Goal: Entertainment & Leisure: Browse casually

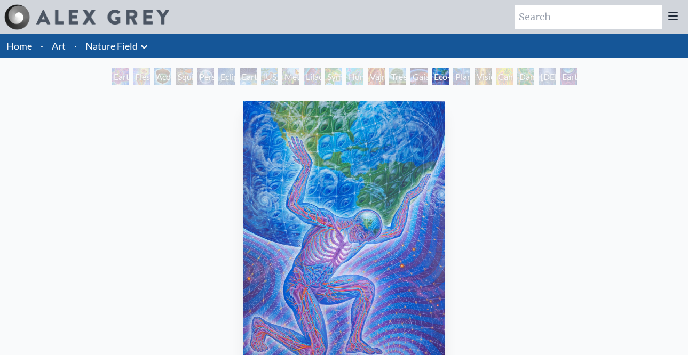
click at [94, 79] on div "Earth Witness Flesh of the Gods Acorn Dream Squirrel Person Planet Eclipse Eart…" at bounding box center [344, 78] width 688 height 20
click at [118, 77] on div "Earth Witness" at bounding box center [120, 76] width 17 height 17
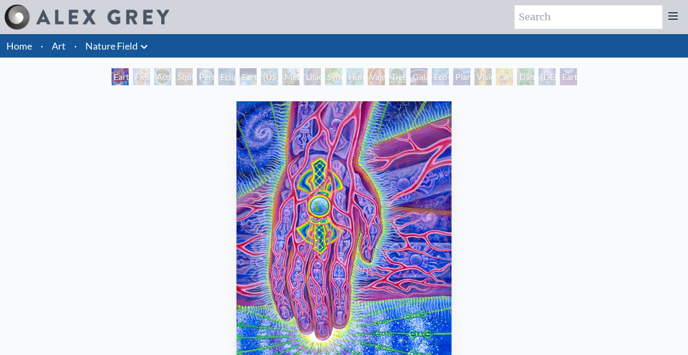
click at [163, 72] on div "Acorn Dream" at bounding box center [162, 76] width 17 height 17
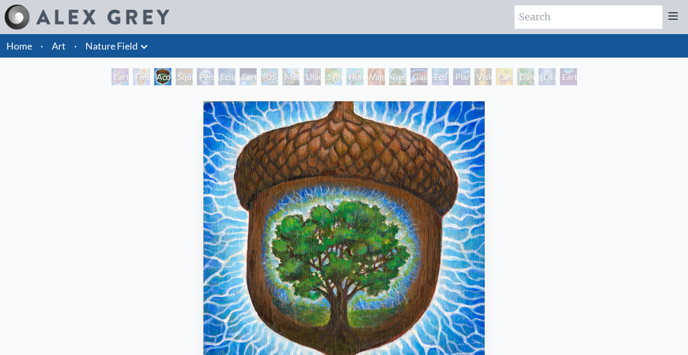
click at [184, 79] on div "Squirrel" at bounding box center [184, 76] width 17 height 17
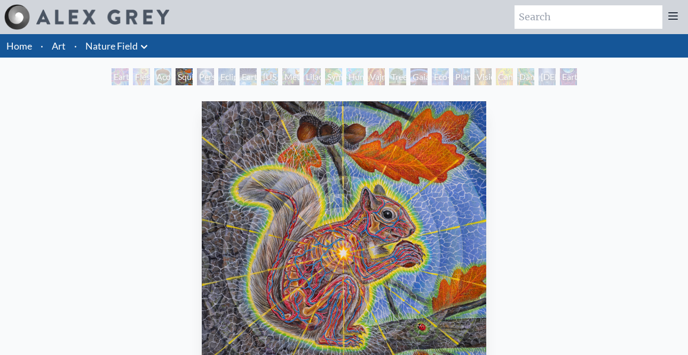
click at [209, 78] on div "Person Planet" at bounding box center [205, 76] width 17 height 17
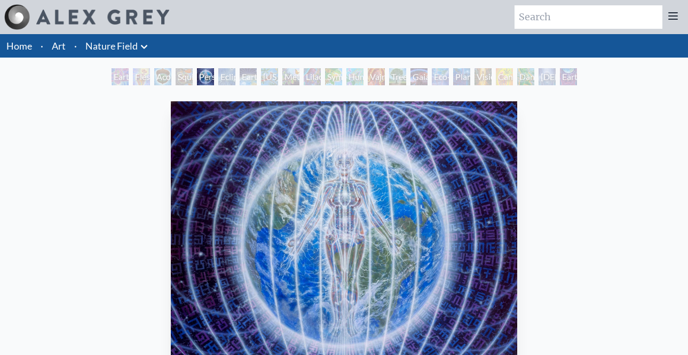
click at [240, 77] on div "Earth Energies" at bounding box center [248, 76] width 17 height 17
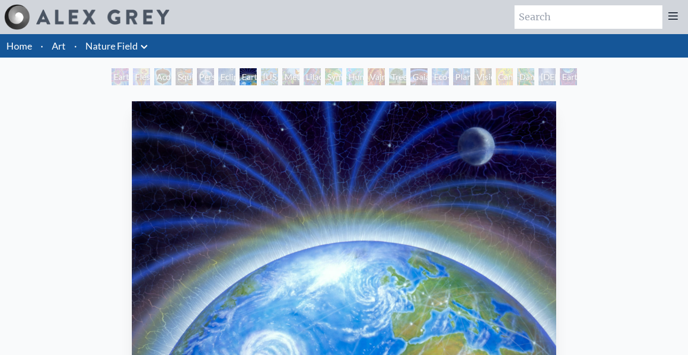
click at [207, 76] on div "Person Planet" at bounding box center [205, 76] width 17 height 17
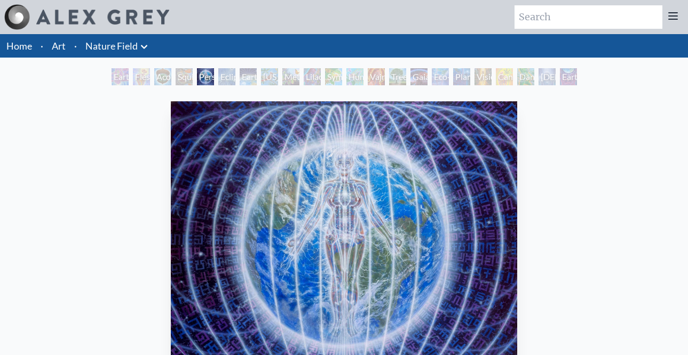
click at [244, 78] on div "Earth Energies" at bounding box center [248, 76] width 17 height 17
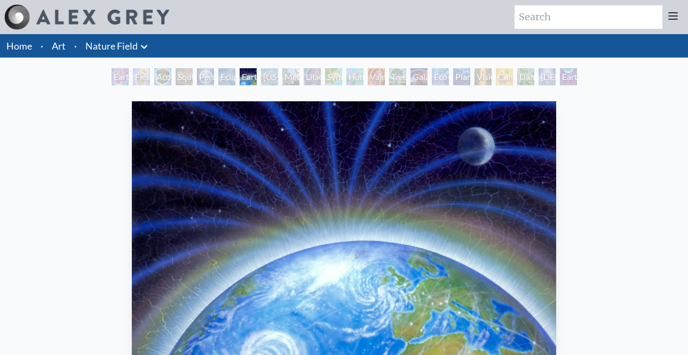
click at [266, 77] on div "[US_STATE] Song" at bounding box center [269, 76] width 17 height 17
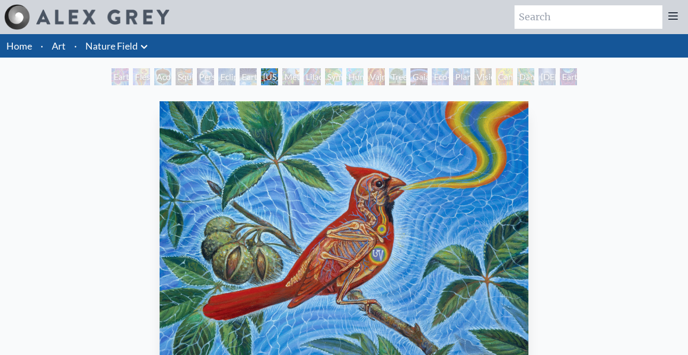
click at [287, 76] on div "Metamorphosis" at bounding box center [290, 76] width 17 height 17
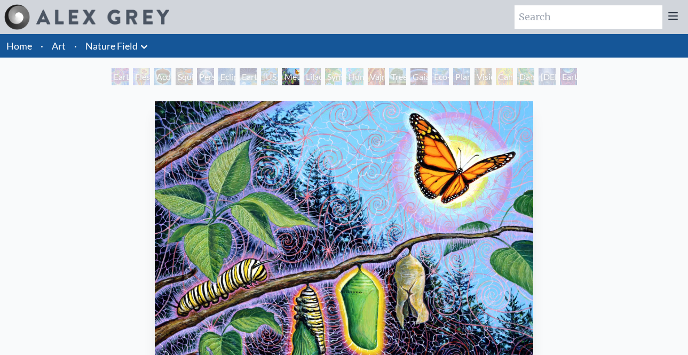
click at [310, 80] on div "Lilacs" at bounding box center [312, 76] width 17 height 17
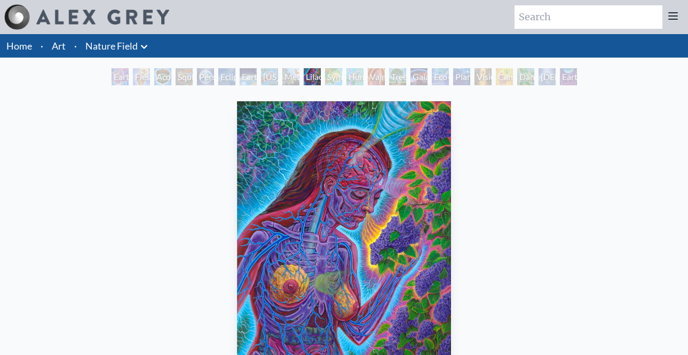
click at [327, 77] on div "Symbiosis: Gall Wasp & Oak Tree" at bounding box center [333, 76] width 17 height 17
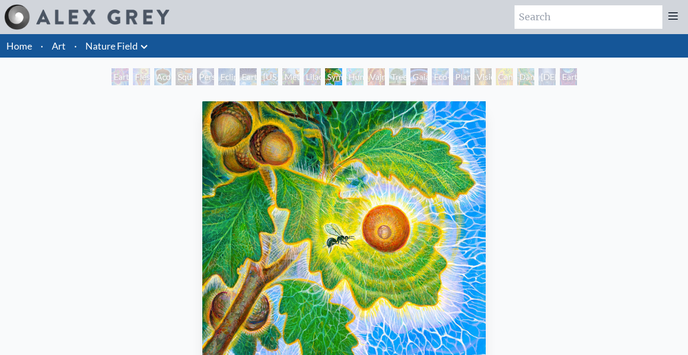
click at [353, 79] on div "Humming Bird" at bounding box center [354, 76] width 17 height 17
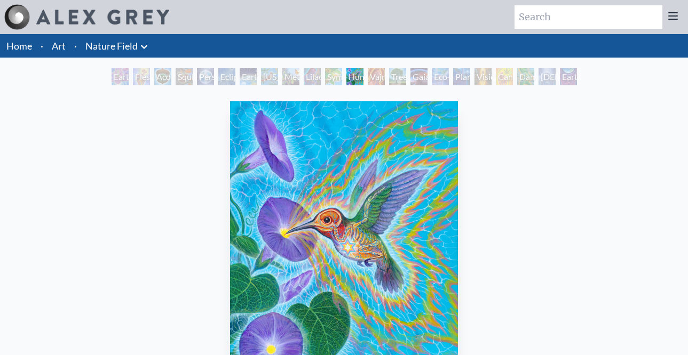
click at [376, 78] on div "Vajra Horse" at bounding box center [376, 76] width 17 height 17
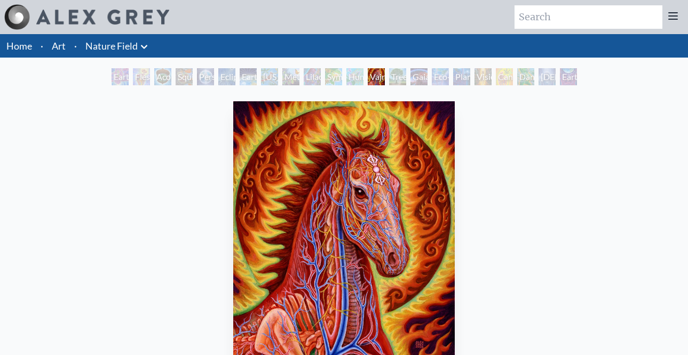
click at [394, 80] on div "Tree & Person" at bounding box center [397, 76] width 17 height 17
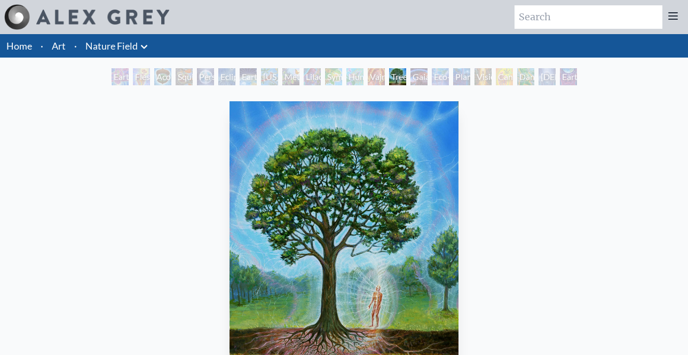
click at [480, 80] on div "Vision Tree" at bounding box center [483, 76] width 17 height 17
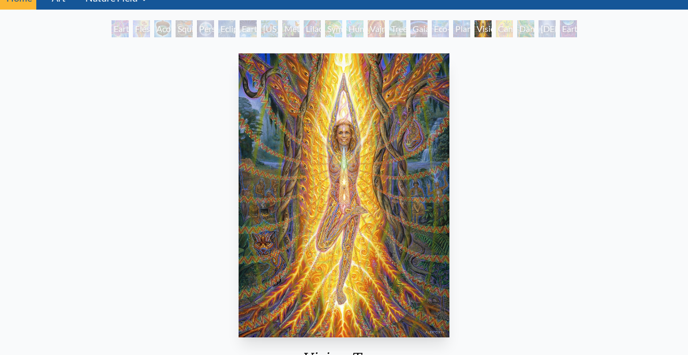
scroll to position [49, 0]
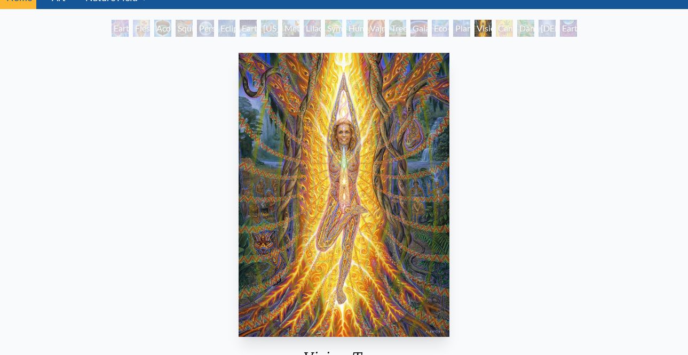
click at [545, 29] on div "[DEMOGRAPHIC_DATA] in the Ocean of Awareness" at bounding box center [547, 28] width 17 height 17
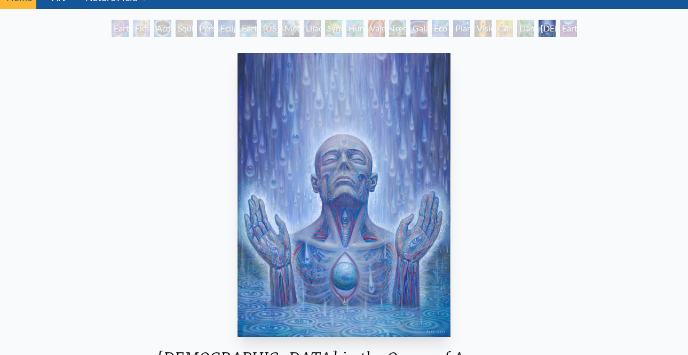
click at [568, 30] on div "Earthmind" at bounding box center [568, 28] width 17 height 17
